Goal: Find specific page/section: Find specific page/section

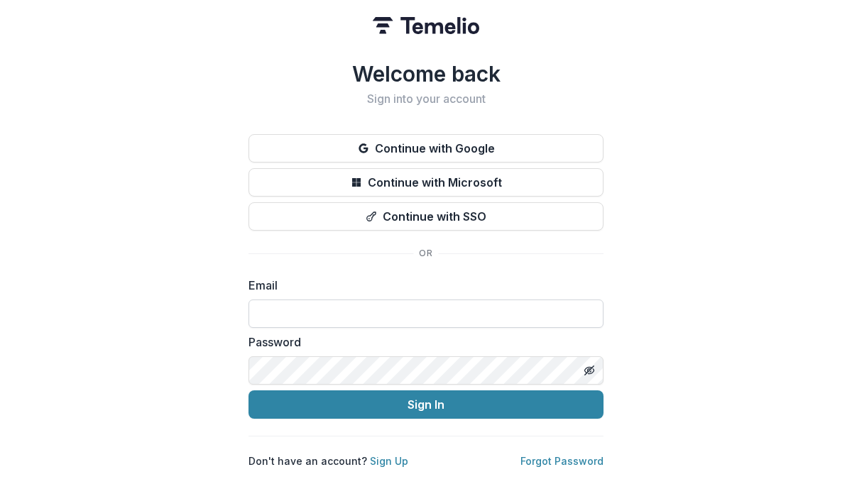
click at [374, 310] on input at bounding box center [425, 314] width 355 height 28
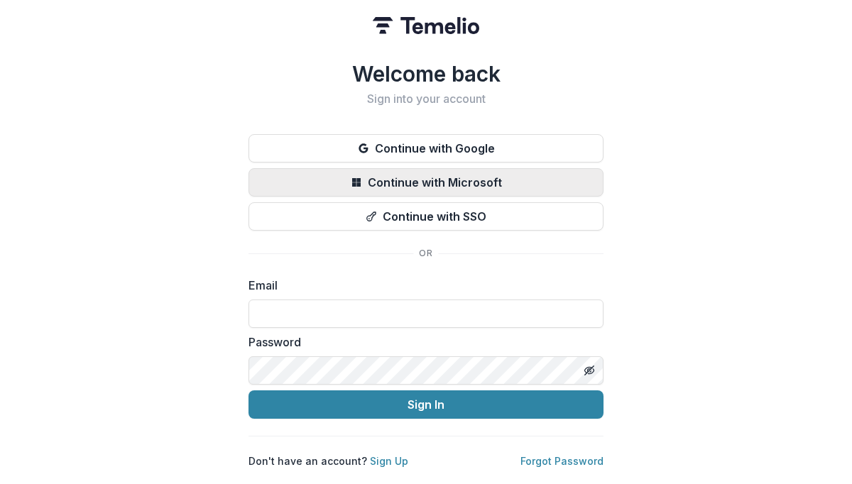
click at [417, 172] on button "Continue with Microsoft" at bounding box center [425, 182] width 355 height 28
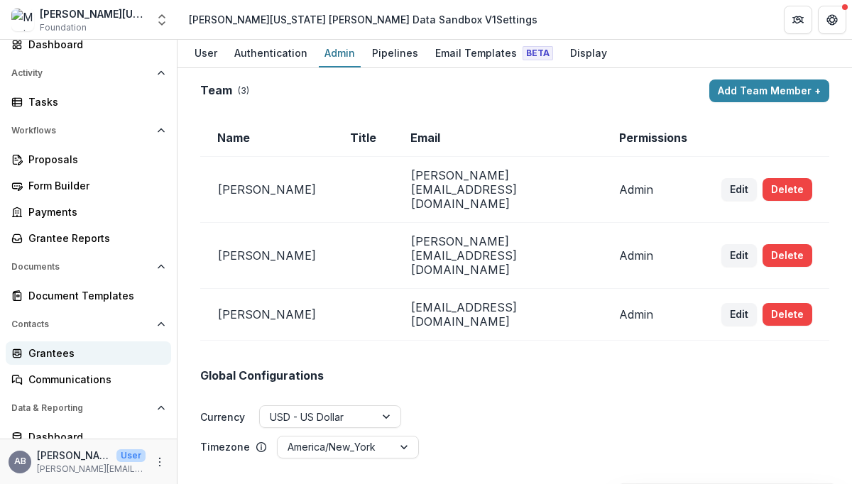
scroll to position [102, 0]
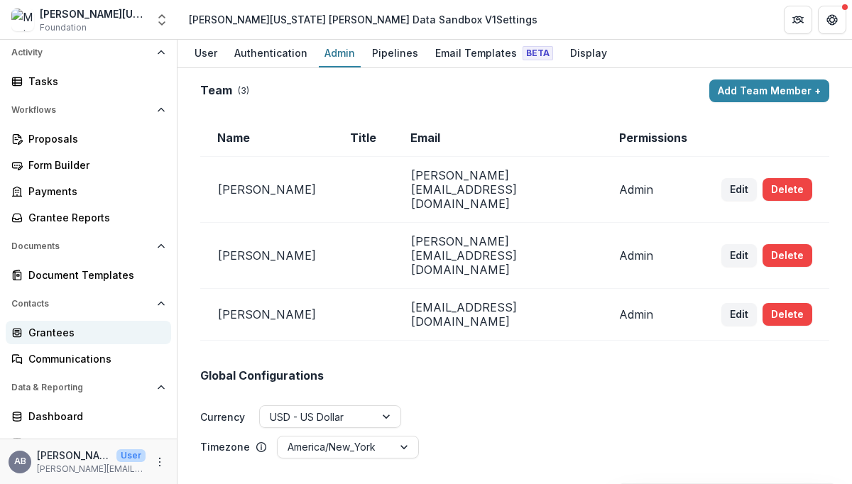
click at [56, 331] on div "Grantees" at bounding box center [93, 332] width 131 height 15
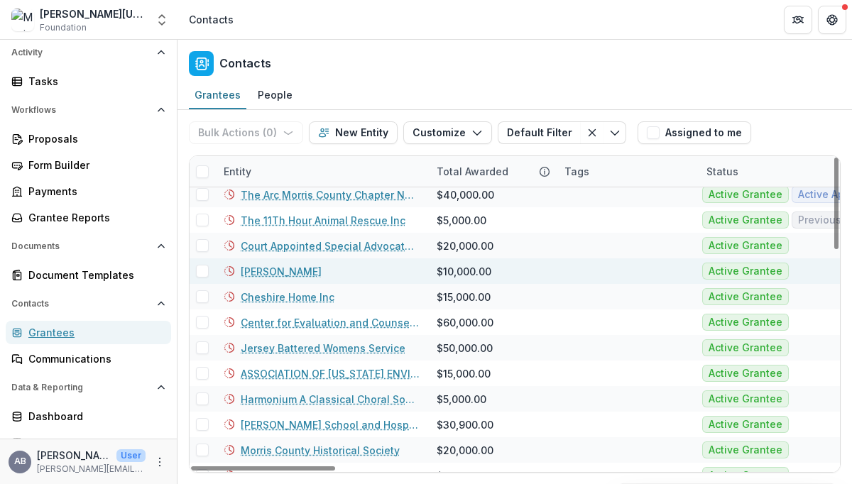
scroll to position [54, 0]
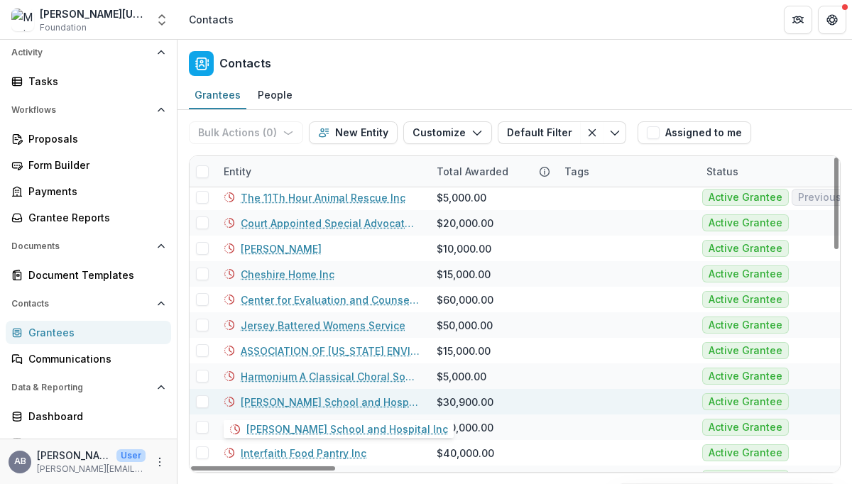
click at [322, 395] on link "[PERSON_NAME] School and Hospital Inc" at bounding box center [330, 402] width 179 height 15
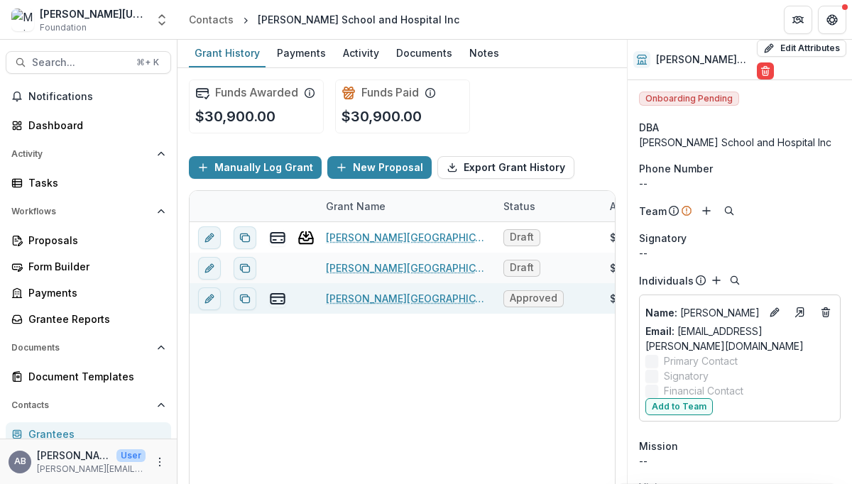
scroll to position [4, 0]
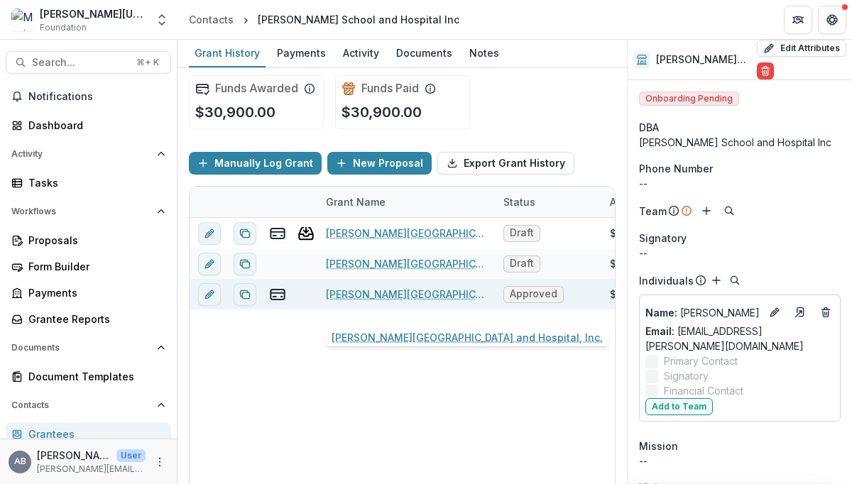
click at [366, 302] on link "[PERSON_NAME][GEOGRAPHIC_DATA] and Hospital, Inc." at bounding box center [406, 294] width 160 height 15
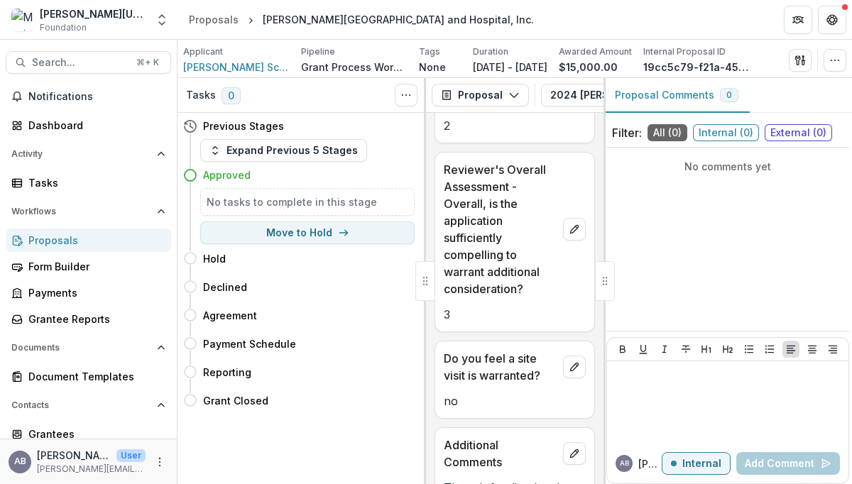
scroll to position [2100, 0]
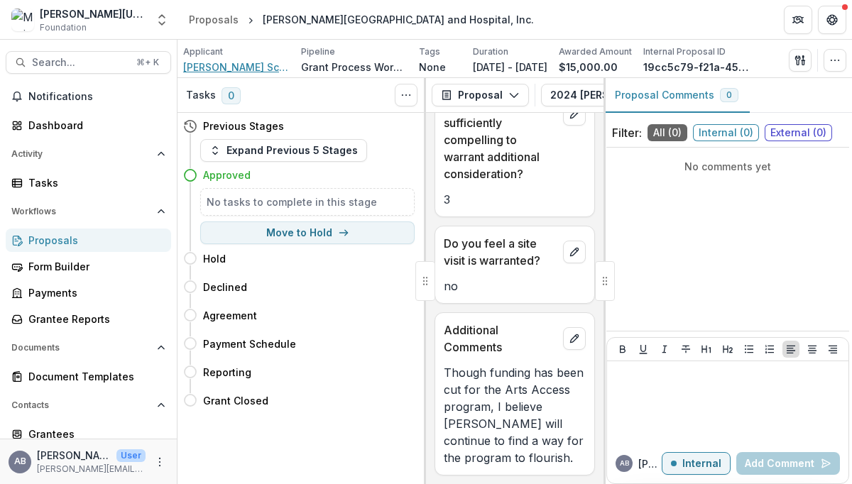
click at [261, 68] on span "[PERSON_NAME] School and Hospital Inc" at bounding box center [236, 67] width 106 height 15
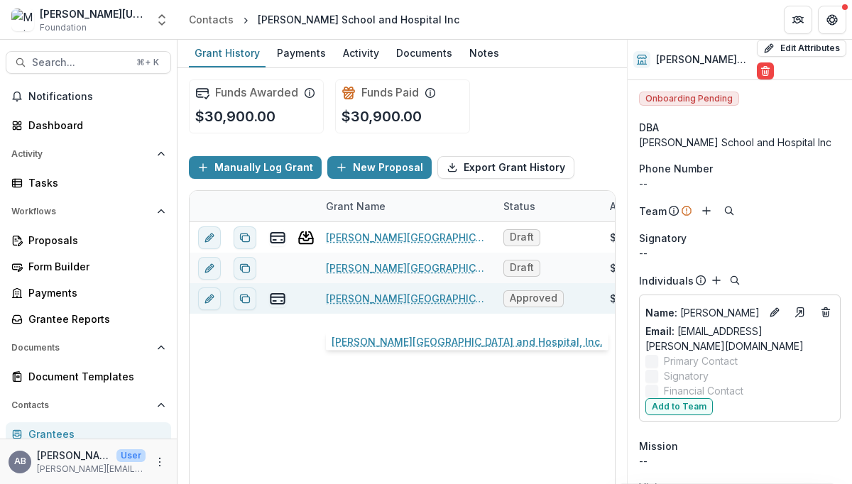
click at [420, 306] on link "[PERSON_NAME][GEOGRAPHIC_DATA] and Hospital, Inc." at bounding box center [406, 298] width 160 height 15
